Goal: Navigation & Orientation: Find specific page/section

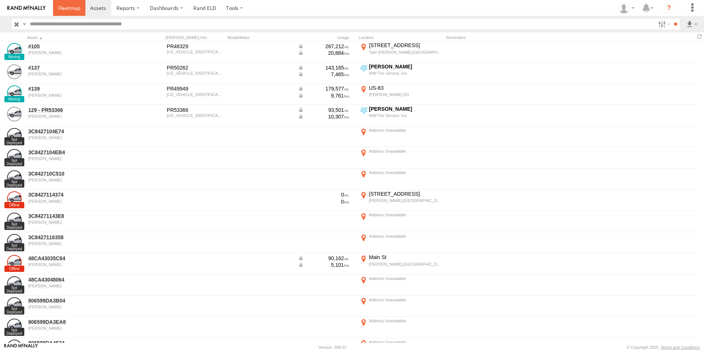
click at [60, 11] on span at bounding box center [69, 7] width 22 height 7
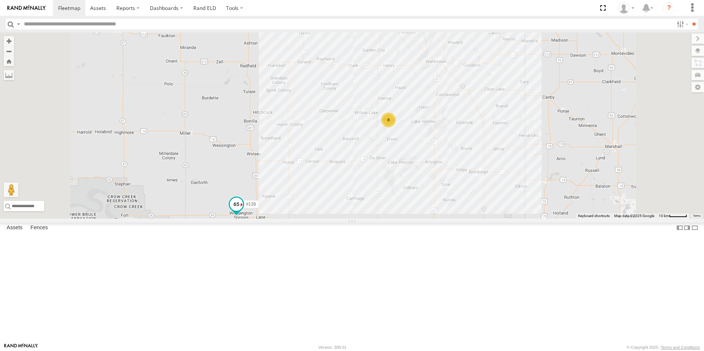
click at [243, 211] on span at bounding box center [236, 204] width 13 height 13
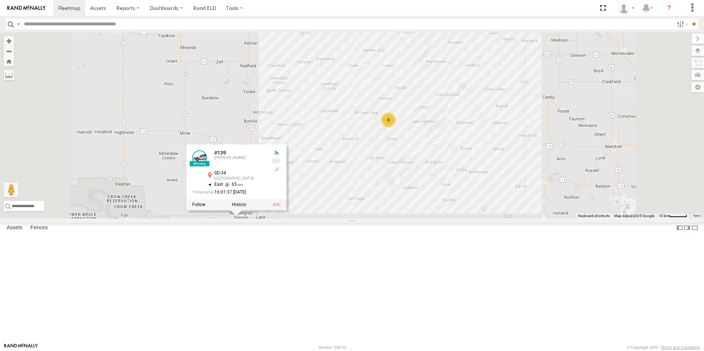
click at [287, 211] on div at bounding box center [236, 205] width 100 height 11
click at [246, 208] on label at bounding box center [239, 205] width 14 height 5
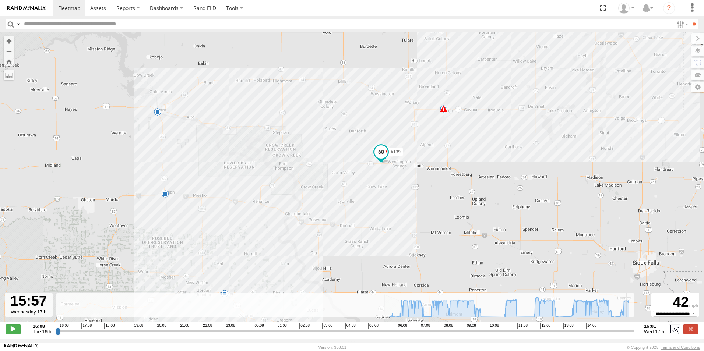
drag, startPoint x: 60, startPoint y: 336, endPoint x: 619, endPoint y: 300, distance: 560.8
click at [629, 328] on input "range" at bounding box center [345, 331] width 579 height 7
click at [444, 115] on div "#139 07:24 Wed 07:33 Wed 07:41 Wed 09:49 Wed 09:53 Wed 10:07 Wed 11:24 Wed 13:0…" at bounding box center [352, 181] width 704 height 298
click at [444, 112] on span at bounding box center [443, 108] width 7 height 7
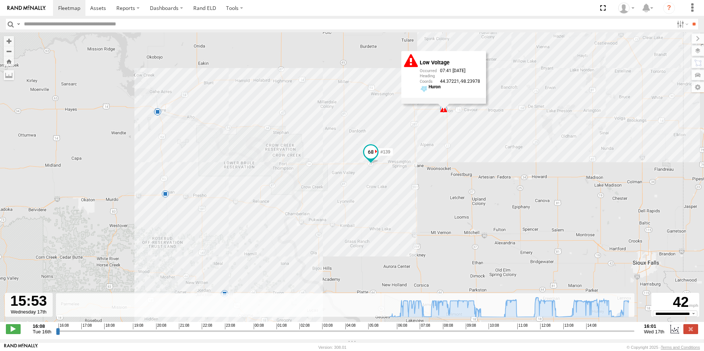
click at [419, 69] on div "Low Voltage 07:41 [DATE] 44.37221 -98.23978 Huron" at bounding box center [444, 74] width 85 height 46
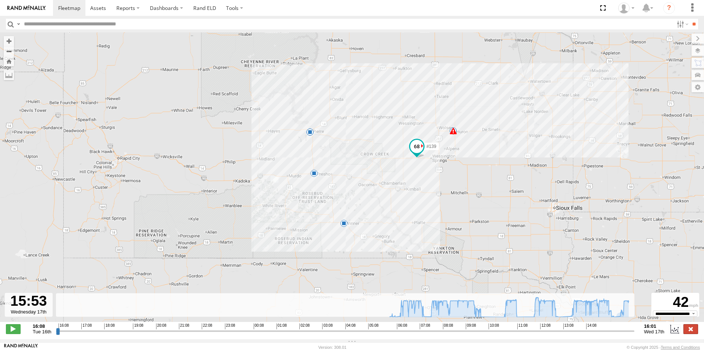
click at [693, 334] on label at bounding box center [691, 330] width 15 height 10
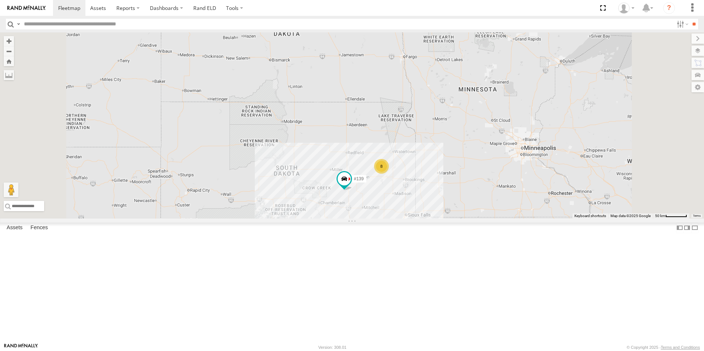
click at [0, 0] on div "[PERSON_NAME]" at bounding box center [0, 0] width 0 height 0
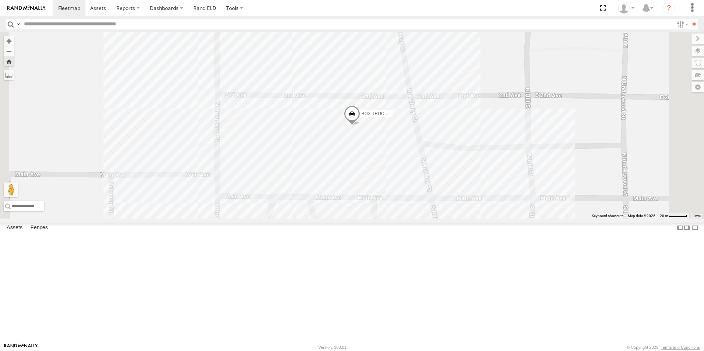
click at [360, 126] on span at bounding box center [352, 116] width 16 height 20
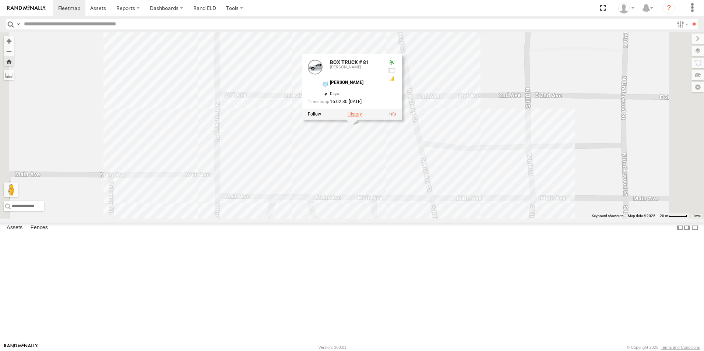
click at [362, 117] on label at bounding box center [355, 114] width 14 height 5
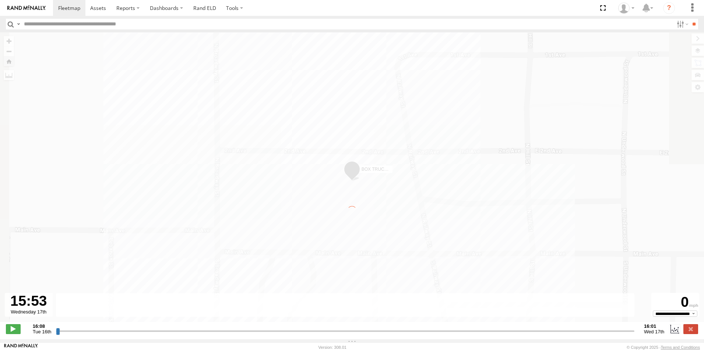
type input "**********"
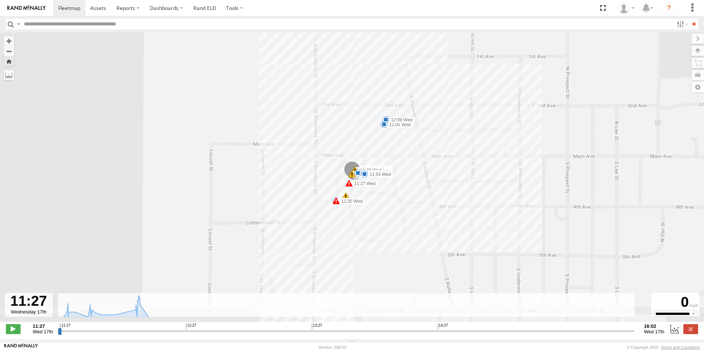
click at [349, 185] on span at bounding box center [349, 183] width 7 height 7
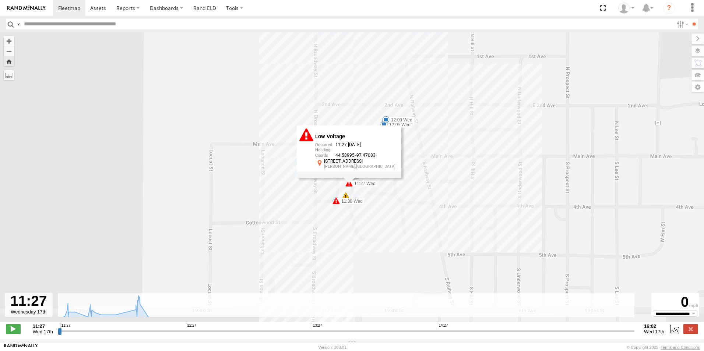
click at [335, 204] on span at bounding box center [336, 200] width 7 height 7
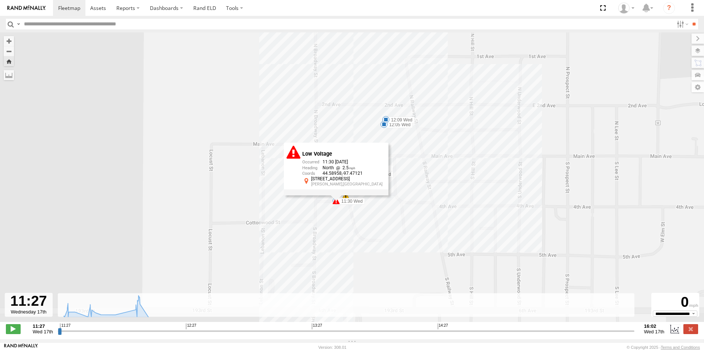
click at [403, 220] on div "BOX TRUCK # 81 11:27 Wed 11:30 Wed 11:30 Wed 11:30 Wed 11:30 Wed 11:48 Wed 11:4…" at bounding box center [352, 181] width 704 height 298
click at [335, 89] on div "BOX TRUCK # 81 11:27 Wed 11:30 Wed 11:30 Wed 11:30 Wed 11:30 Wed 11:48 Wed 11:4…" at bounding box center [352, 181] width 704 height 298
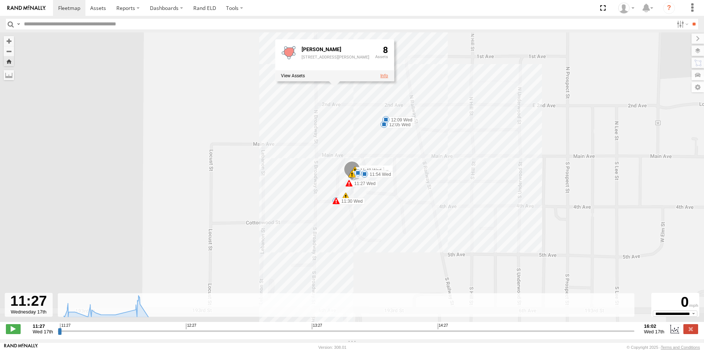
click at [381, 78] on link at bounding box center [385, 75] width 8 height 5
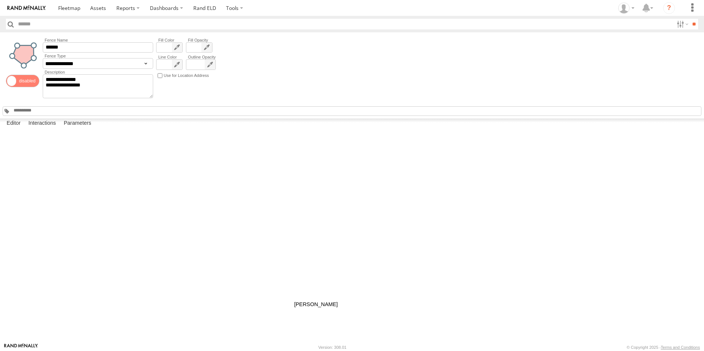
click at [0, 0] on div at bounding box center [0, 0] width 0 height 0
drag, startPoint x: 470, startPoint y: 310, endPoint x: 416, endPoint y: 252, distance: 79.3
click at [0, 0] on div at bounding box center [0, 0] width 0 height 0
click at [205, 48] on span "0 10 20 30 40 50 60" at bounding box center [199, 69] width 26 height 52
click at [195, 73] on span "60" at bounding box center [193, 73] width 12 height 8
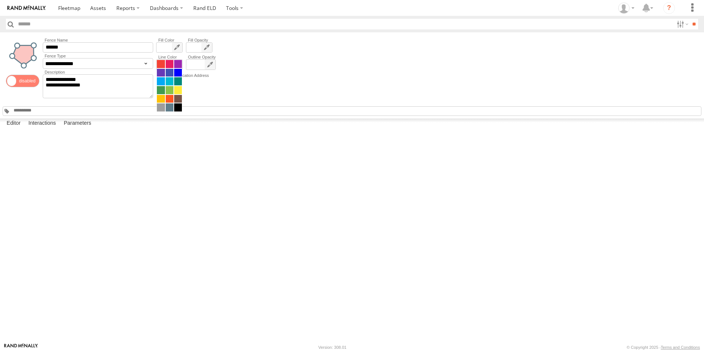
click at [177, 64] on span at bounding box center [170, 86] width 26 height 52
click at [181, 108] on span at bounding box center [178, 108] width 8 height 8
drag, startPoint x: 328, startPoint y: 202, endPoint x: 330, endPoint y: 227, distance: 25.9
drag, startPoint x: 352, startPoint y: 208, endPoint x: 362, endPoint y: 220, distance: 15.8
click at [0, 0] on div at bounding box center [0, 0] width 0 height 0
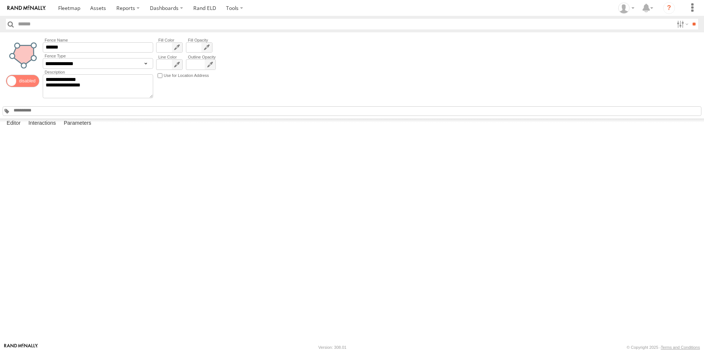
drag, startPoint x: 360, startPoint y: 216, endPoint x: 375, endPoint y: 235, distance: 23.9
drag, startPoint x: 365, startPoint y: 218, endPoint x: 398, endPoint y: 237, distance: 38.1
drag, startPoint x: 366, startPoint y: 217, endPoint x: 404, endPoint y: 227, distance: 39.1
drag, startPoint x: 387, startPoint y: 217, endPoint x: 413, endPoint y: 217, distance: 25.4
click at [62, 7] on span at bounding box center [69, 7] width 22 height 7
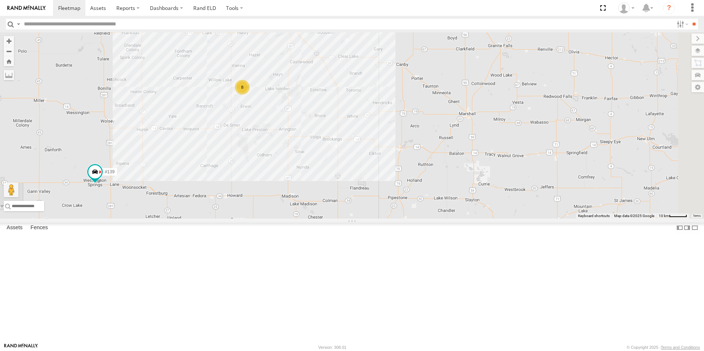
drag, startPoint x: 538, startPoint y: 169, endPoint x: 371, endPoint y: 179, distance: 167.1
click at [371, 179] on div "#139 8" at bounding box center [352, 125] width 704 height 186
